Goal: Task Accomplishment & Management: Complete application form

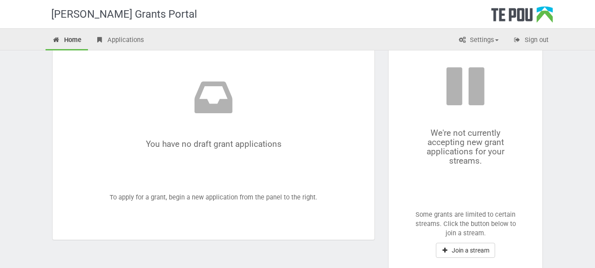
scroll to position [125, 0]
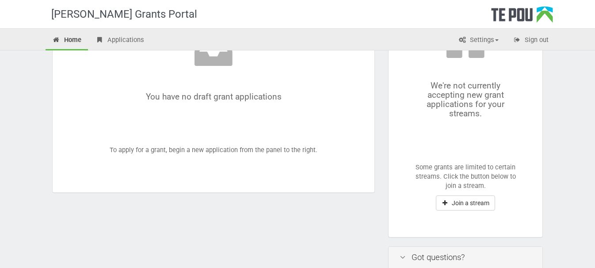
click at [456, 193] on div "We're not currently accepting new grant applications for your streams. Some gra…" at bounding box center [466, 97] width 154 height 280
click at [456, 200] on button "Join a stream" at bounding box center [465, 202] width 59 height 15
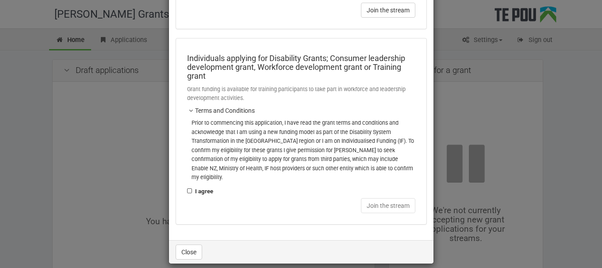
scroll to position [0, 0]
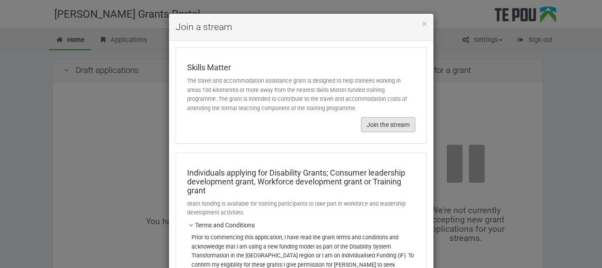
click at [390, 118] on button "Join the stream" at bounding box center [388, 124] width 54 height 15
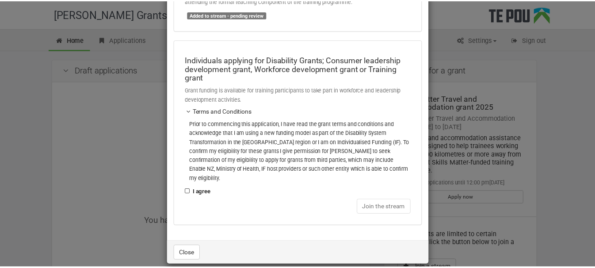
scroll to position [108, 0]
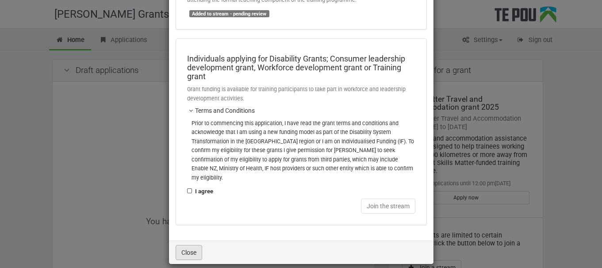
click at [184, 245] on button "Close" at bounding box center [188, 252] width 27 height 15
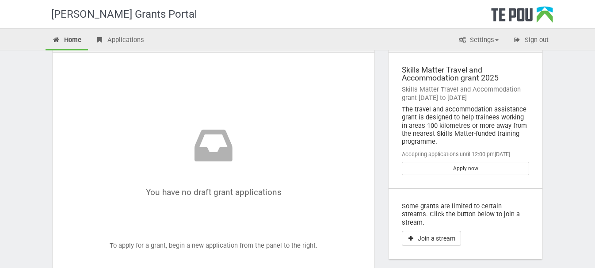
scroll to position [44, 0]
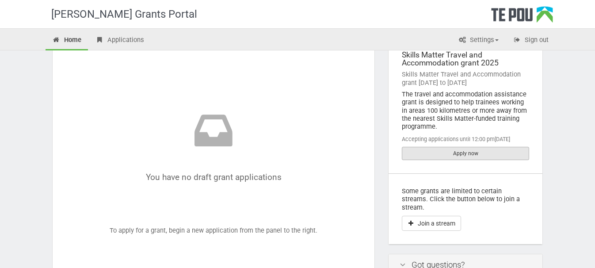
click at [438, 151] on link "Apply now" at bounding box center [465, 153] width 127 height 13
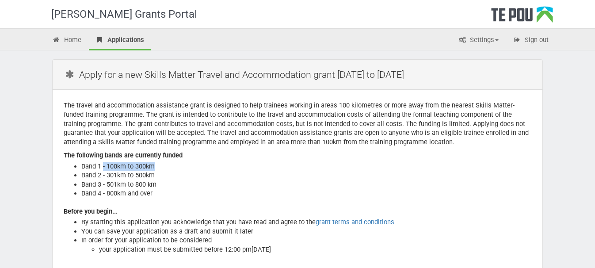
drag, startPoint x: 103, startPoint y: 164, endPoint x: 157, endPoint y: 168, distance: 54.0
click at [157, 168] on li "Band 1 - 100km to 300km" at bounding box center [306, 166] width 450 height 9
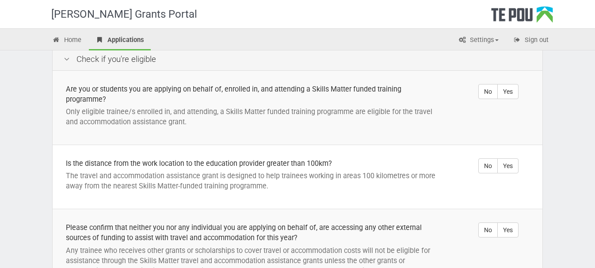
scroll to position [177, 0]
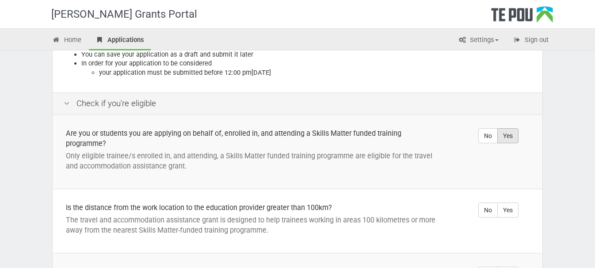
click at [518, 141] on label "Yes" at bounding box center [507, 135] width 21 height 15
radio input "true"
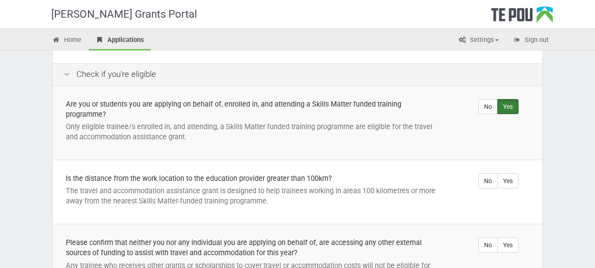
scroll to position [221, 0]
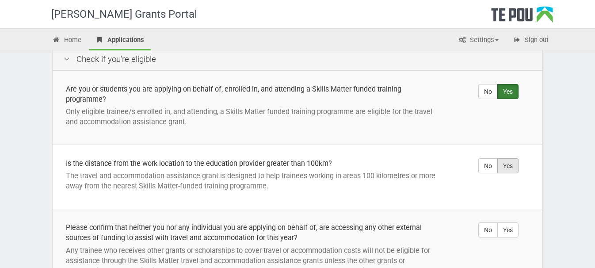
click at [508, 167] on label "Yes" at bounding box center [507, 165] width 21 height 15
radio input "true"
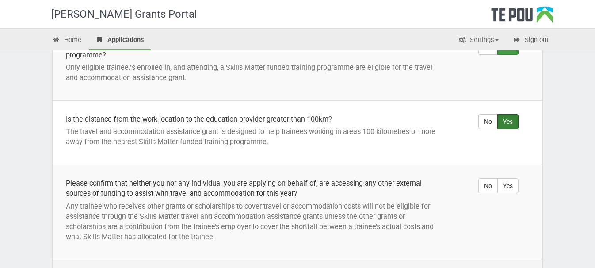
scroll to position [309, 0]
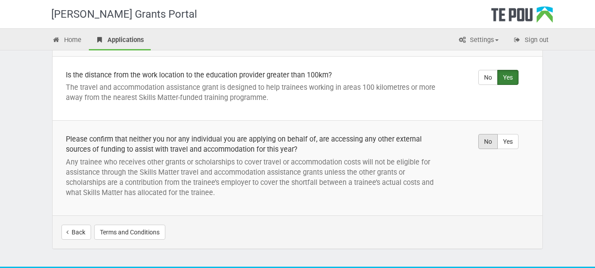
click at [492, 146] on label "No" at bounding box center [487, 141] width 19 height 15
radio input "true"
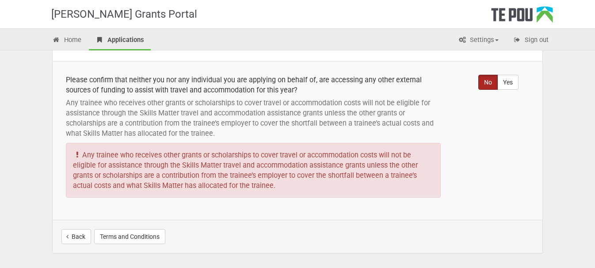
scroll to position [354, 0]
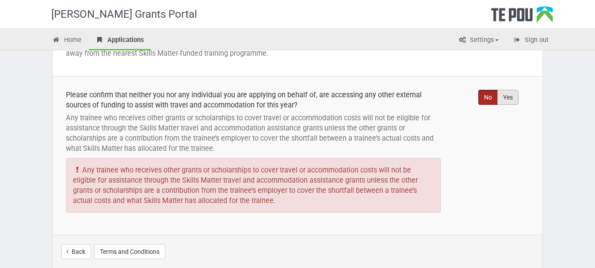
click at [506, 98] on label "Yes" at bounding box center [507, 97] width 21 height 15
radio input "true"
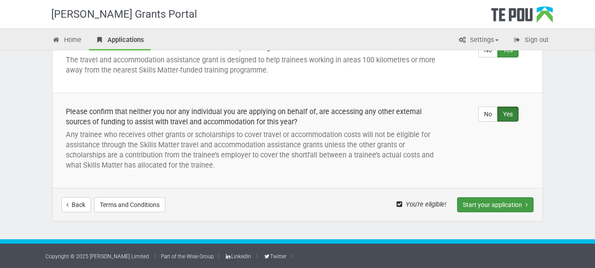
click at [492, 203] on button "Start your application" at bounding box center [495, 204] width 76 height 15
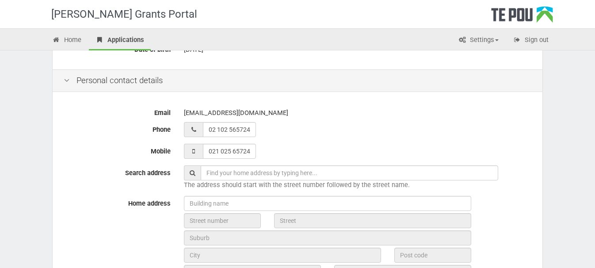
scroll to position [221, 0]
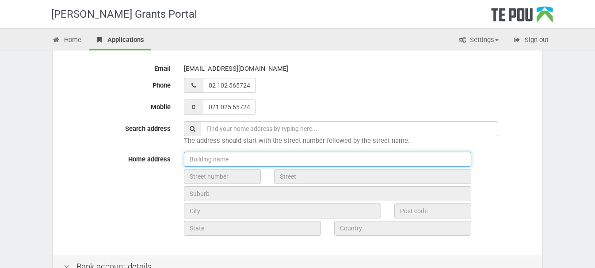
click at [233, 162] on input "text" at bounding box center [327, 159] width 287 height 15
type input "1"
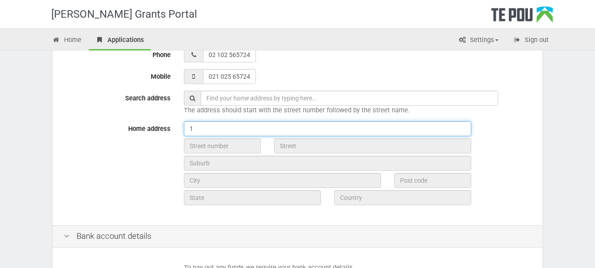
scroll to position [265, 0]
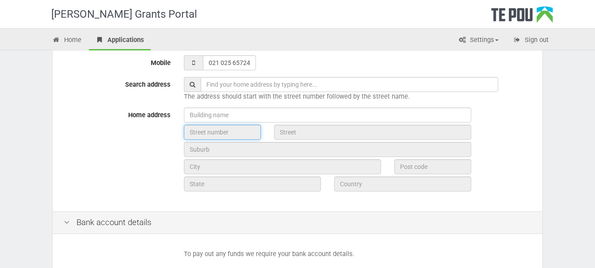
click at [214, 125] on input "text" at bounding box center [222, 132] width 77 height 15
click at [214, 126] on input "text" at bounding box center [222, 132] width 77 height 15
click at [216, 128] on input "text" at bounding box center [222, 132] width 77 height 15
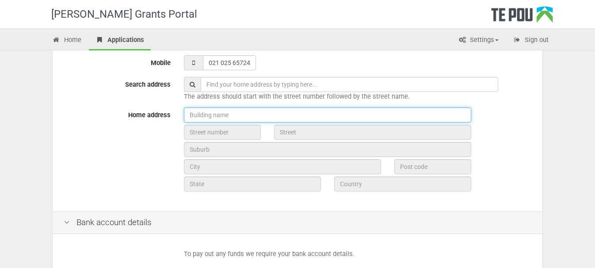
click at [204, 113] on input "text" at bounding box center [327, 114] width 287 height 15
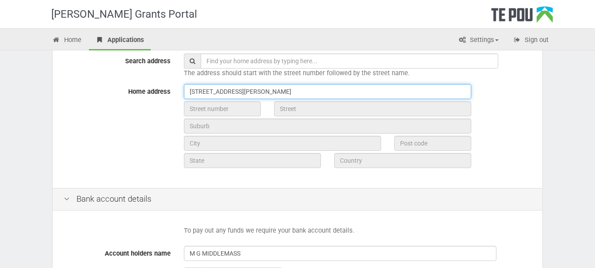
scroll to position [309, 0]
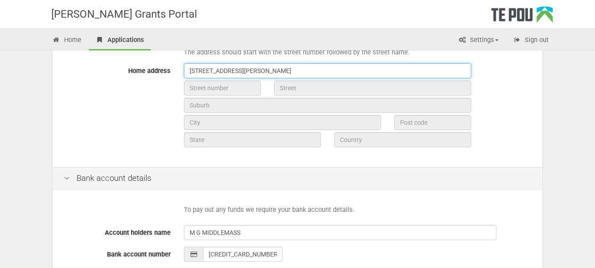
type input "16 Gillies Avenue, Claudelands, Hamilton 3214"
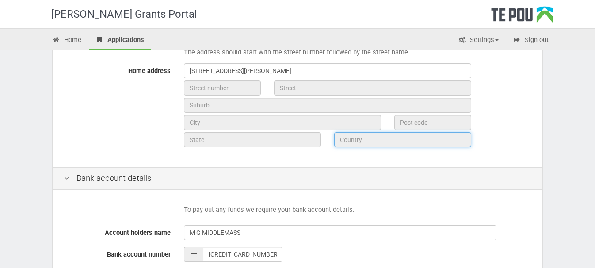
click at [366, 146] on input "text" at bounding box center [402, 139] width 137 height 15
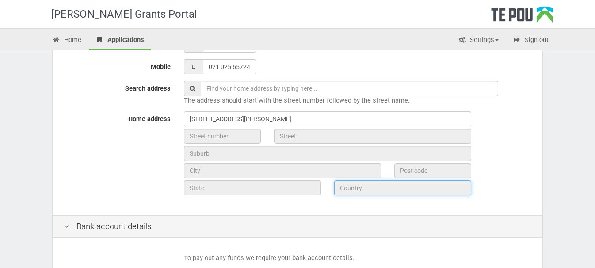
scroll to position [221, 0]
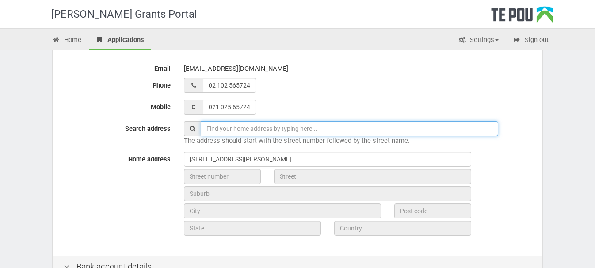
click at [234, 127] on input "text" at bounding box center [349, 128] width 297 height 15
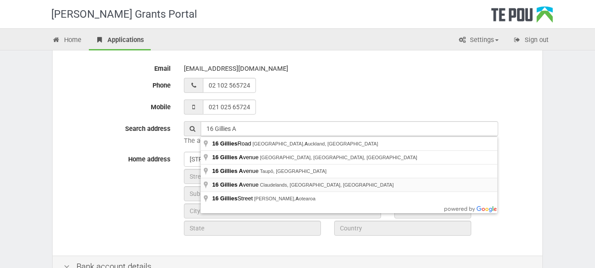
type input "16 Gillies Avenue, Claudelands, Hamilton, New Zealand"
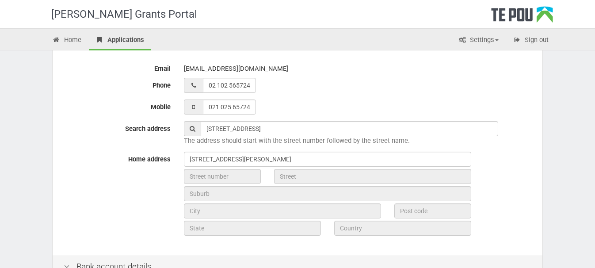
type input "16"
type input "Gillies Avenue"
type input "Hamilton"
type input "3214"
type input "Waikato Region"
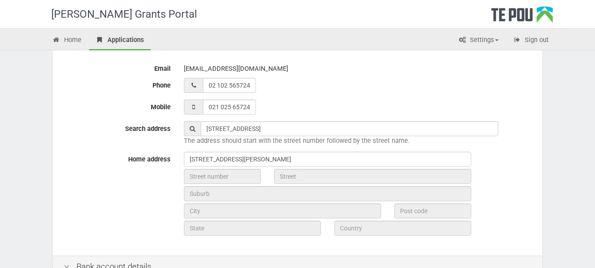
type input "New Zealand"
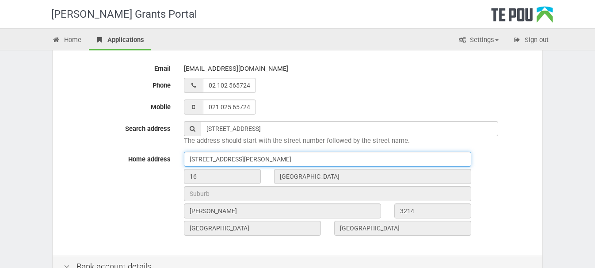
drag, startPoint x: 321, startPoint y: 161, endPoint x: 131, endPoint y: 156, distance: 190.1
click at [131, 156] on div "Home address 16 Gillies Avenue, Claudelands, Hamilton 3214 16 Gillies Avenue Ha…" at bounding box center [297, 195] width 481 height 86
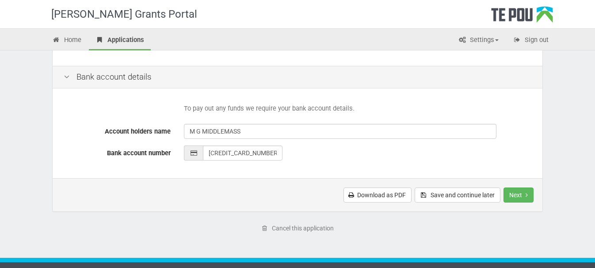
scroll to position [429, 0]
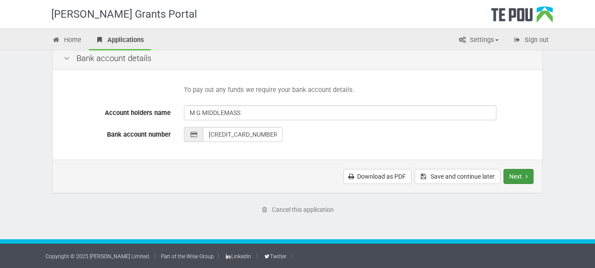
click at [520, 174] on button "Next" at bounding box center [518, 176] width 30 height 15
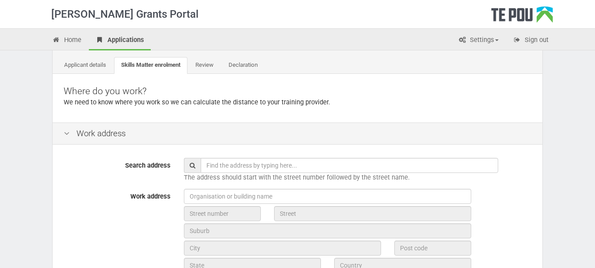
scroll to position [88, 0]
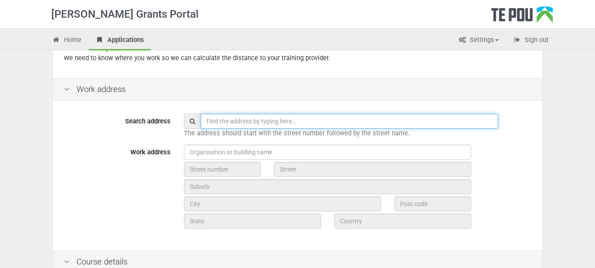
click at [250, 126] on input "text" at bounding box center [349, 121] width 297 height 15
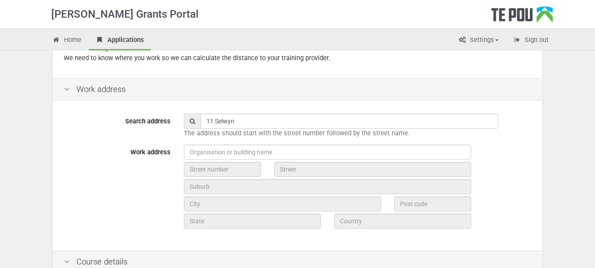
type input "11 Selwyn Street, Waikato Hospital, Hamilton, New Zealand"
type input "11"
type input "Selwyn Street"
type input "[PERSON_NAME]"
type input "3204"
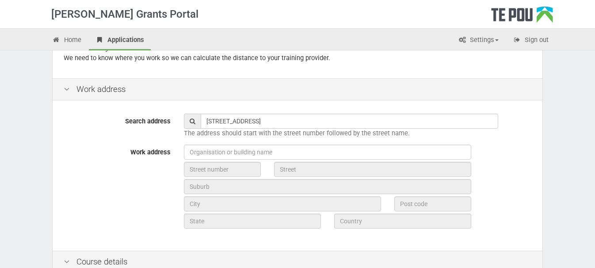
type input "[GEOGRAPHIC_DATA]"
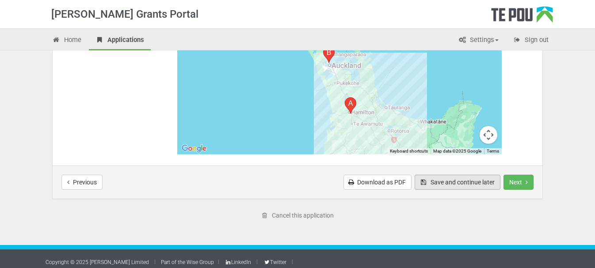
scroll to position [507, 0]
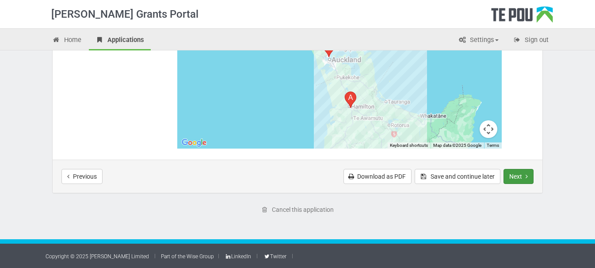
click at [514, 176] on button "Next" at bounding box center [518, 176] width 30 height 15
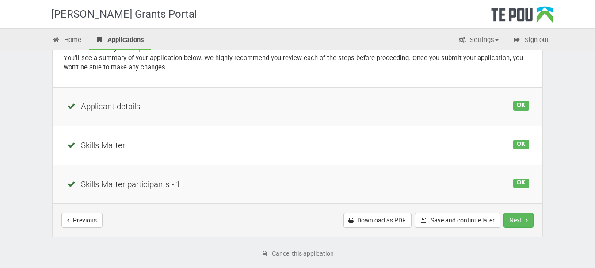
scroll to position [132, 0]
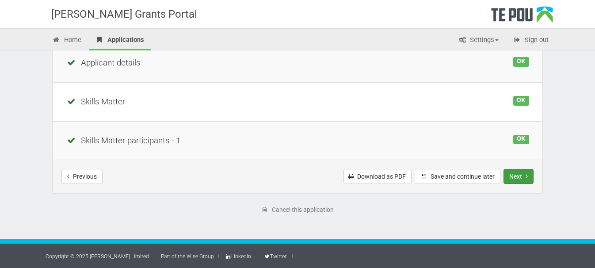
click at [510, 174] on button "Next" at bounding box center [518, 176] width 30 height 15
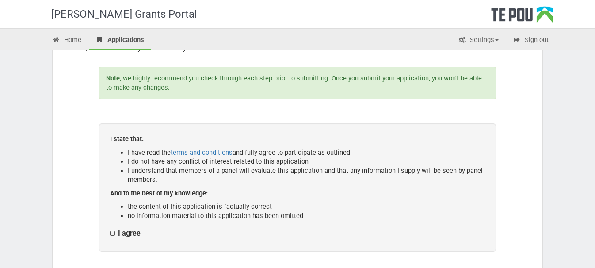
scroll to position [133, 0]
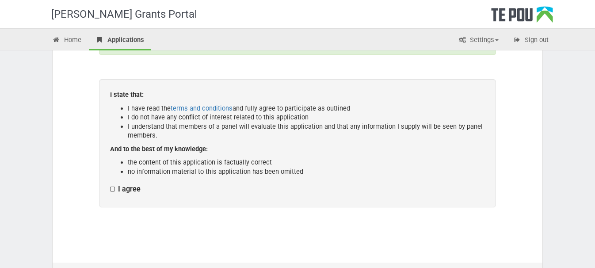
click at [116, 189] on label "I agree" at bounding box center [125, 189] width 31 height 9
click at [110, 185] on input "I agree" at bounding box center [110, 184] width 0 height 0
checkbox input "true"
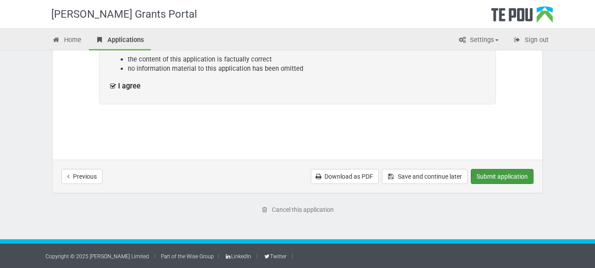
click at [504, 177] on button "Submit application" at bounding box center [502, 176] width 63 height 15
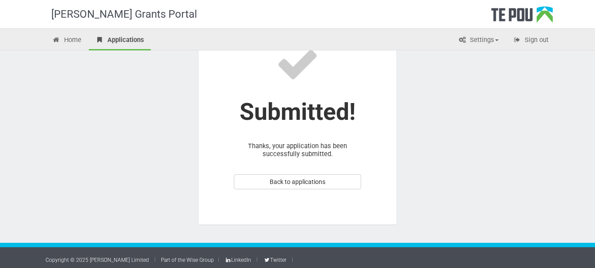
scroll to position [84, 0]
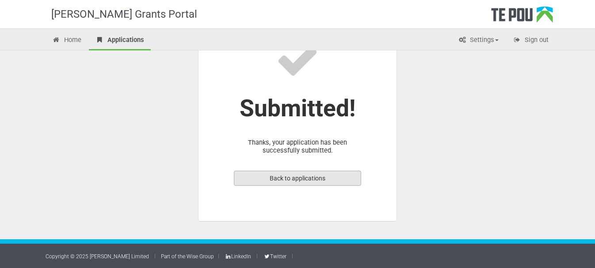
click at [284, 179] on link "Back to applications" at bounding box center [297, 178] width 127 height 15
